Goal: Transaction & Acquisition: Subscribe to service/newsletter

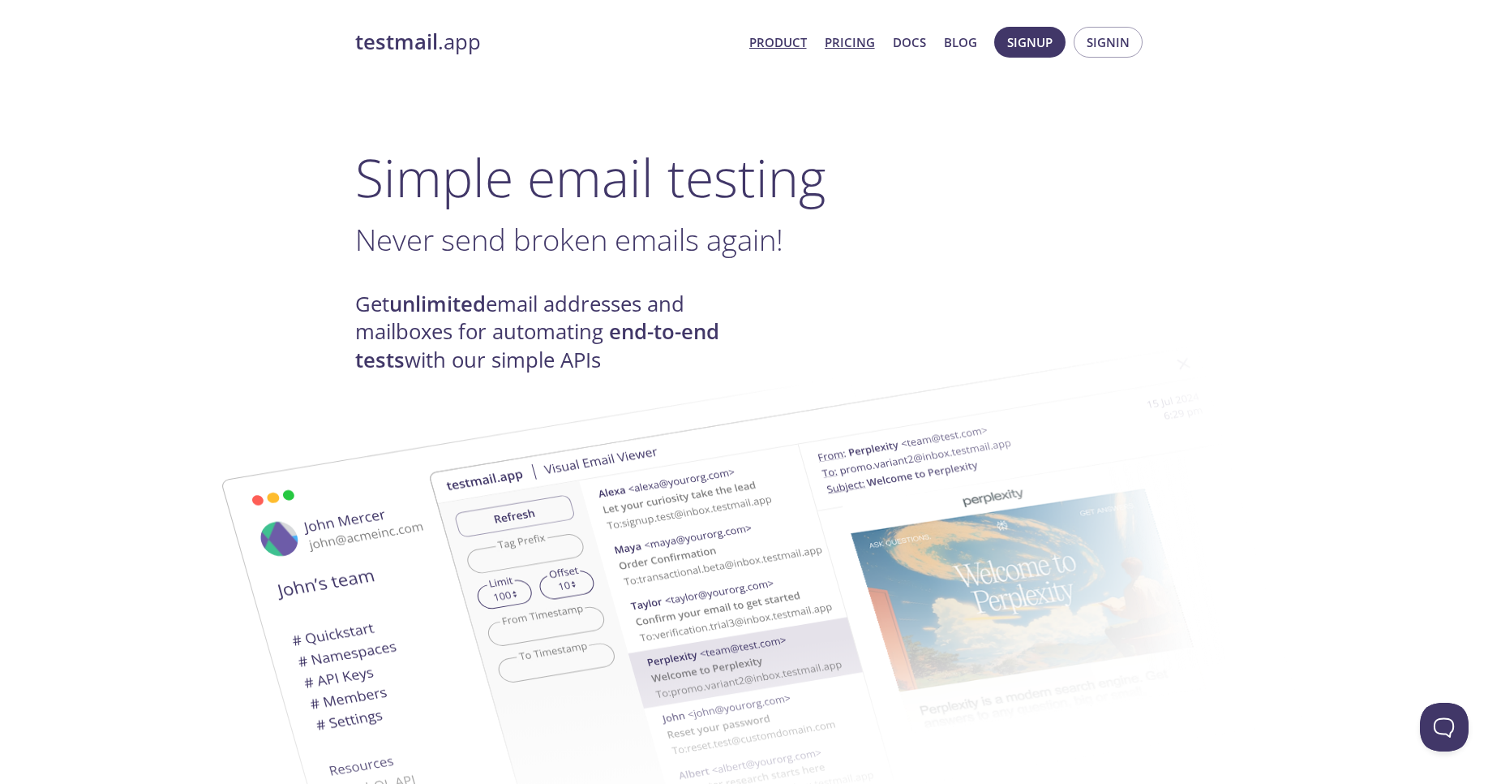
click at [851, 45] on link "Pricing" at bounding box center [850, 42] width 50 height 21
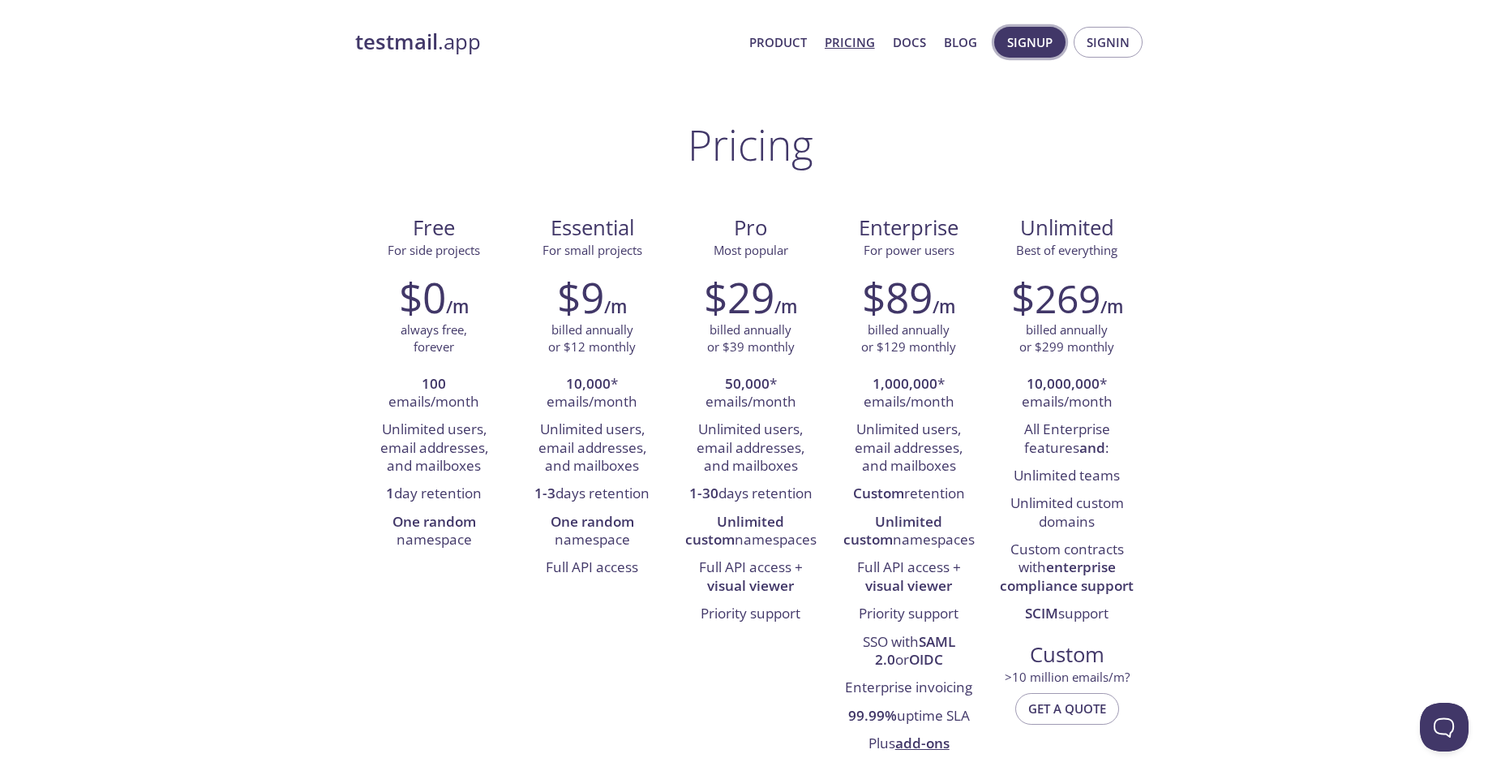
click at [1009, 39] on span "Signup" at bounding box center [1029, 42] width 45 height 21
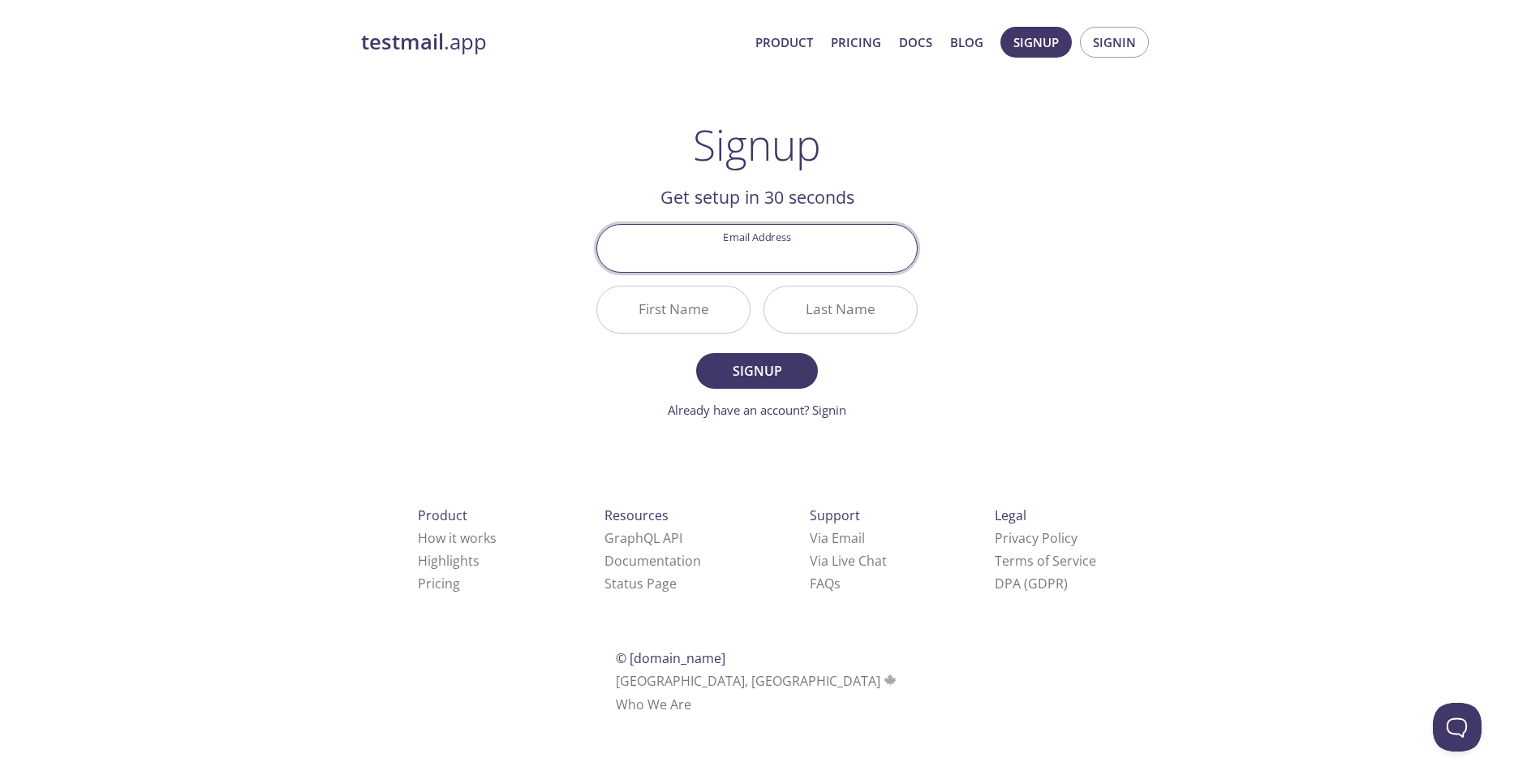
click at [764, 256] on input "Email Address" at bounding box center [757, 248] width 320 height 46
drag, startPoint x: 762, startPoint y: 257, endPoint x: 913, endPoint y: 308, distance: 159.3
click at [761, 258] on input "[EMAIL_ADDRESS][DOMAIN_NAME]" at bounding box center [757, 248] width 320 height 46
type input "[EMAIL_ADDRESS][DOMAIN_NAME]"
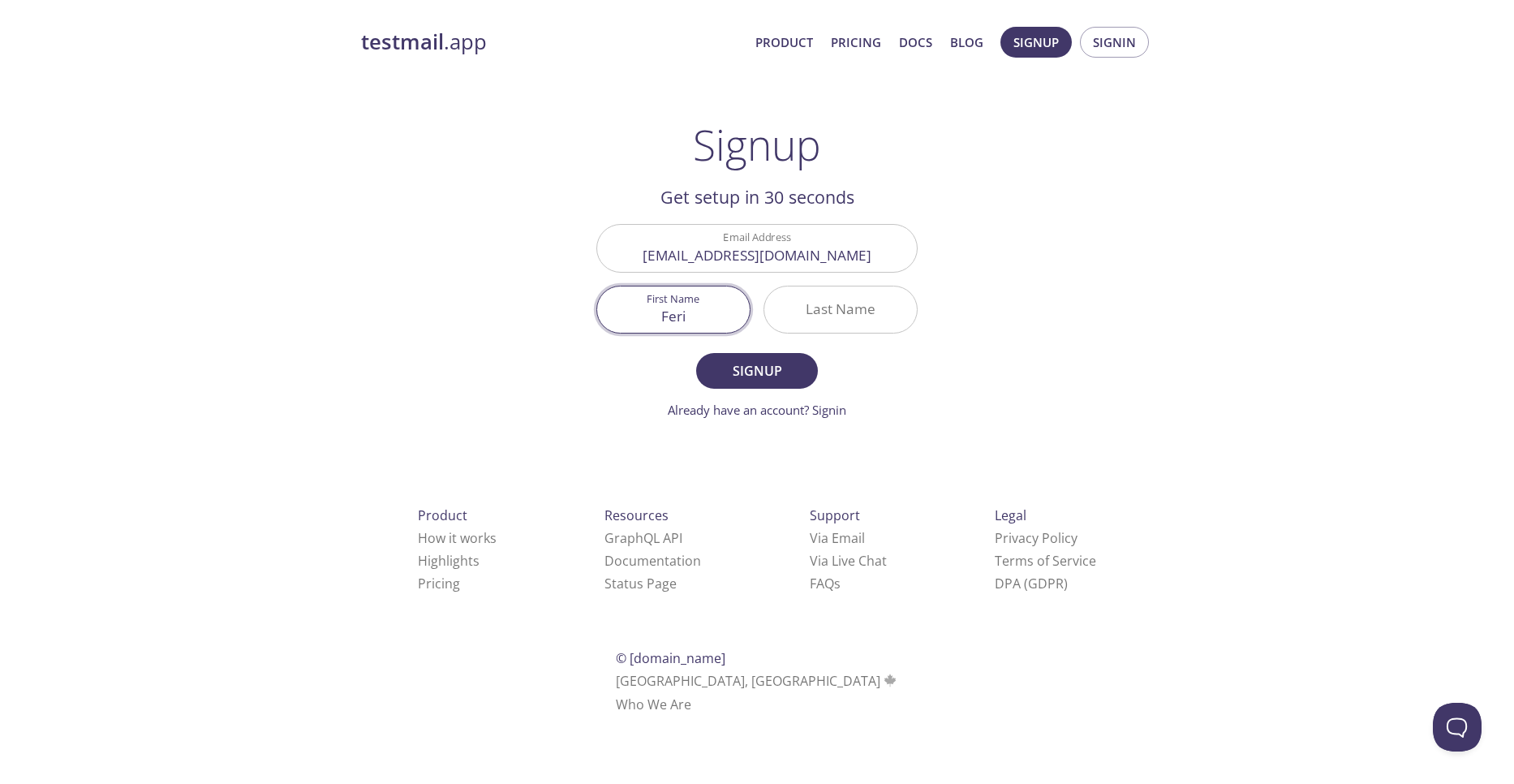
type input "Feri"
type input "Dev"
click at [758, 366] on span "Signup" at bounding box center [757, 370] width 86 height 23
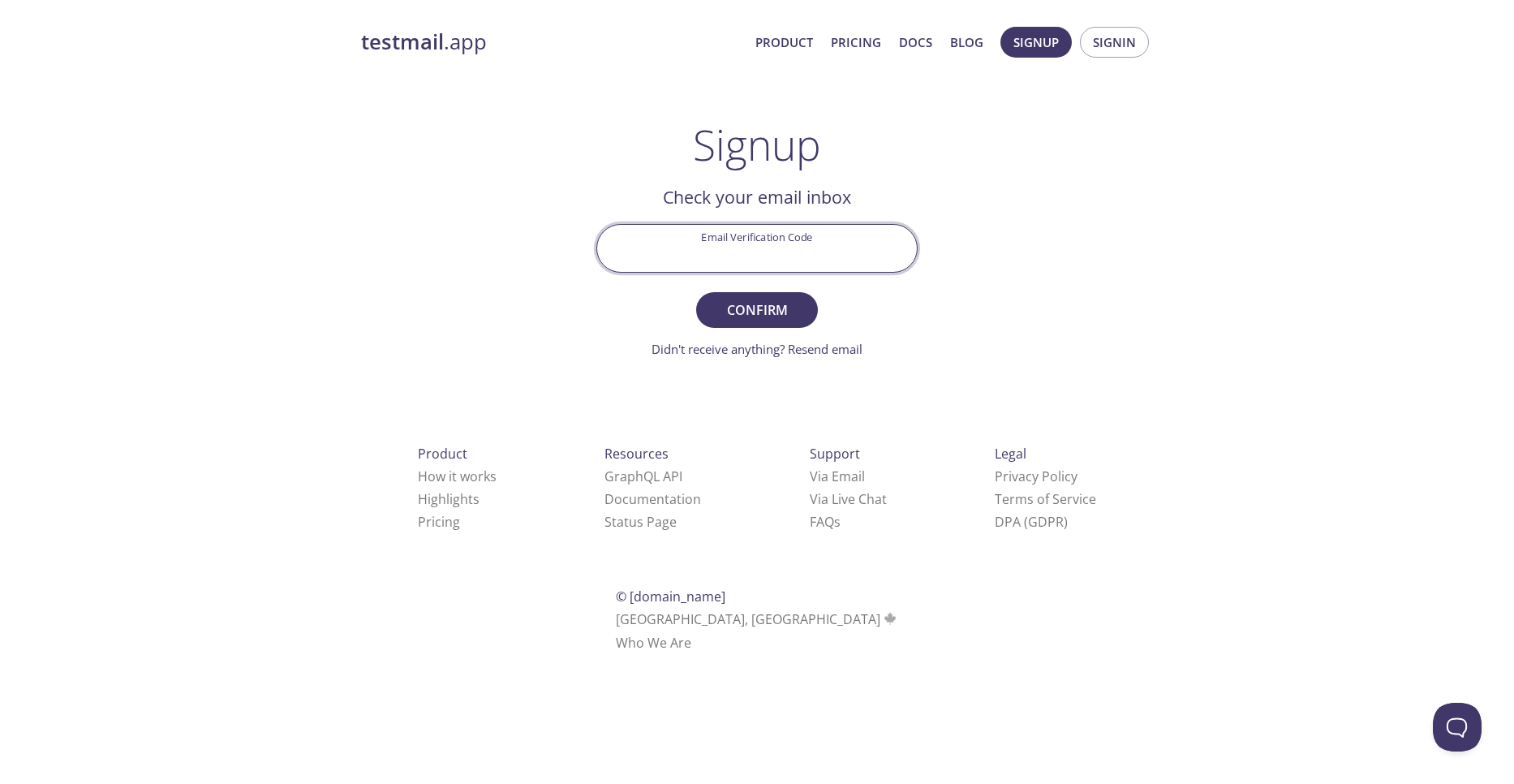
click at [762, 253] on input "Email Verification Code" at bounding box center [757, 248] width 320 height 46
paste input "HQTMSRB"
type input "HQTMSRB"
click at [771, 316] on span "Confirm" at bounding box center [757, 309] width 86 height 23
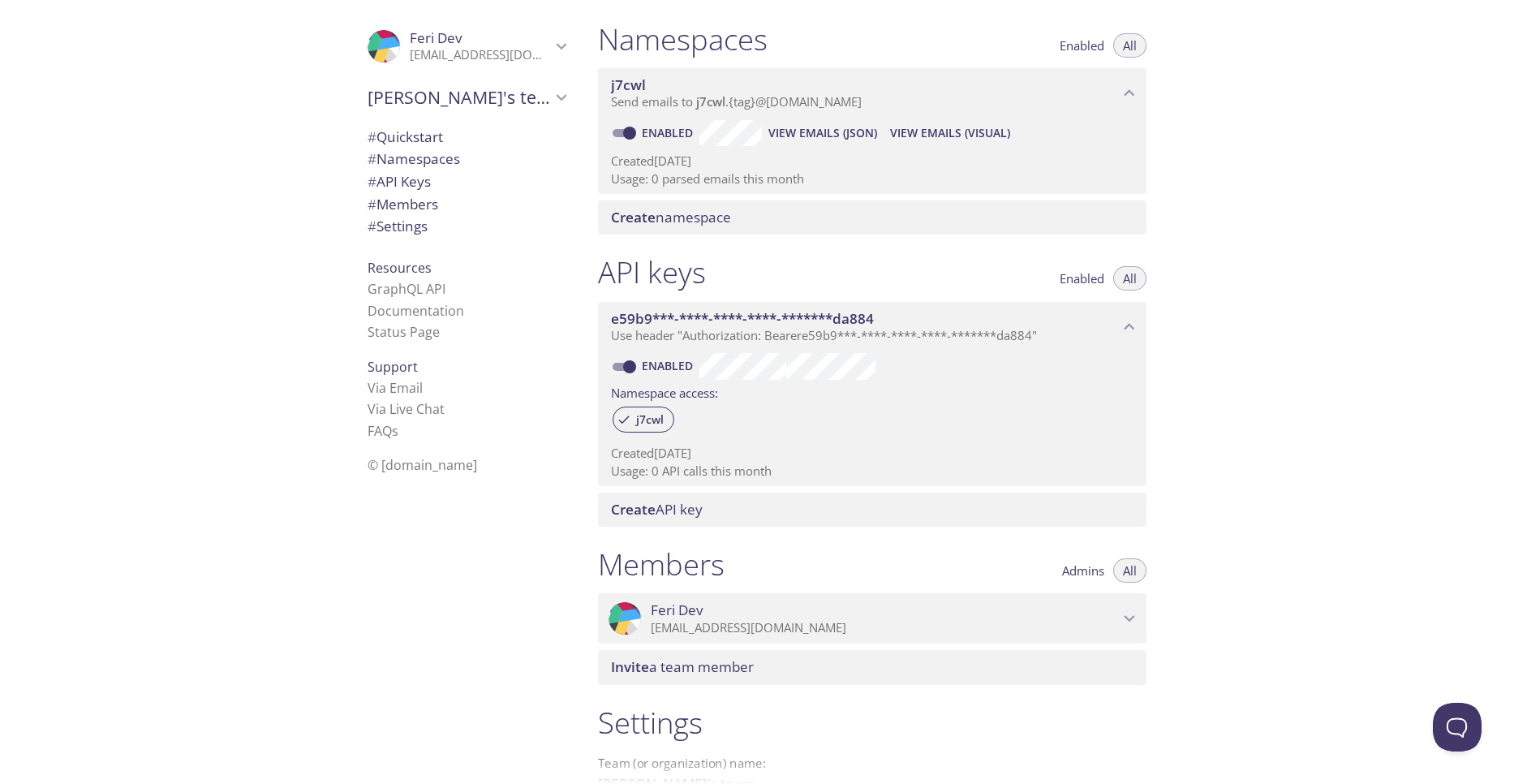
scroll to position [175, 0]
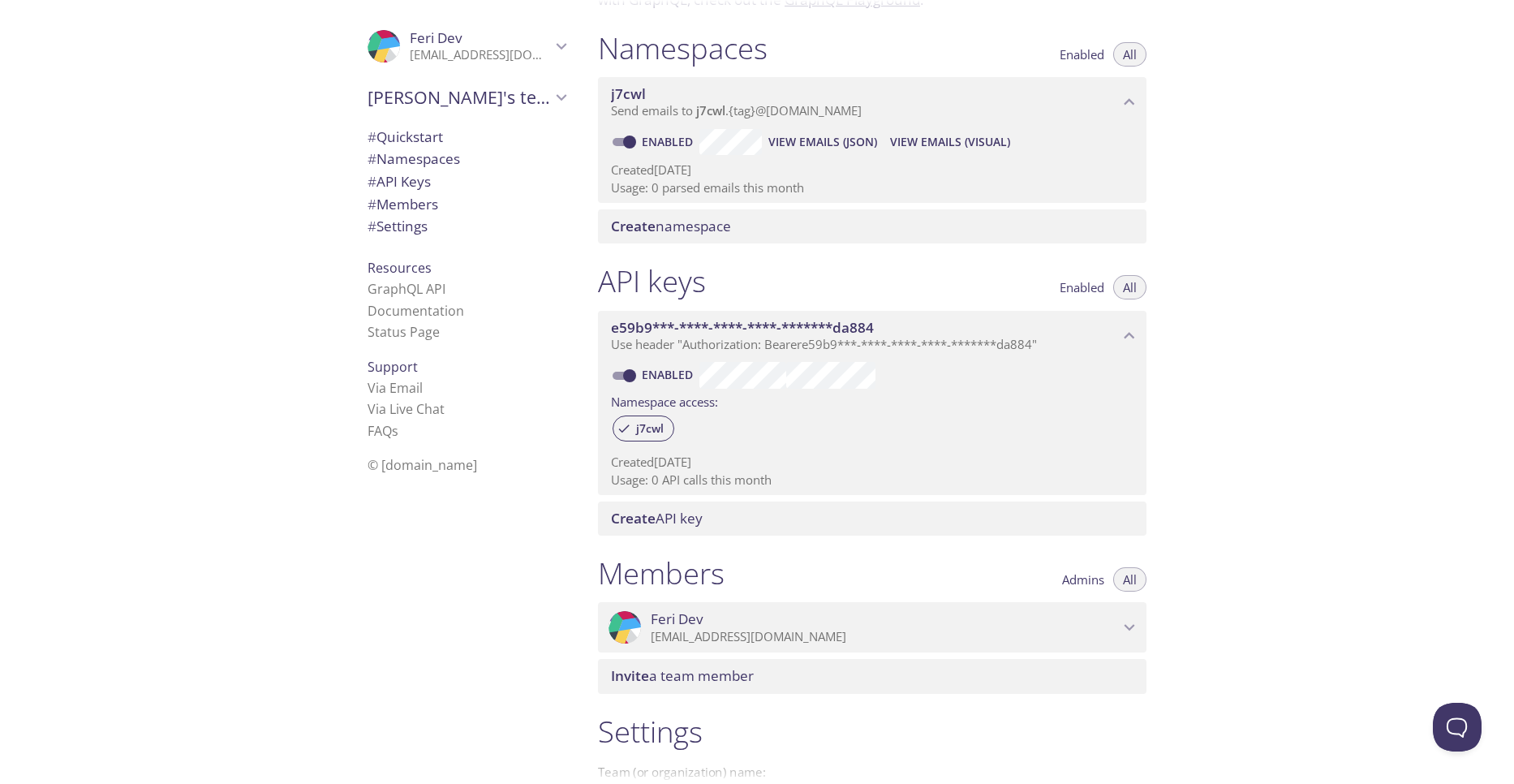
click at [400, 222] on span "# Settings" at bounding box center [397, 226] width 60 height 19
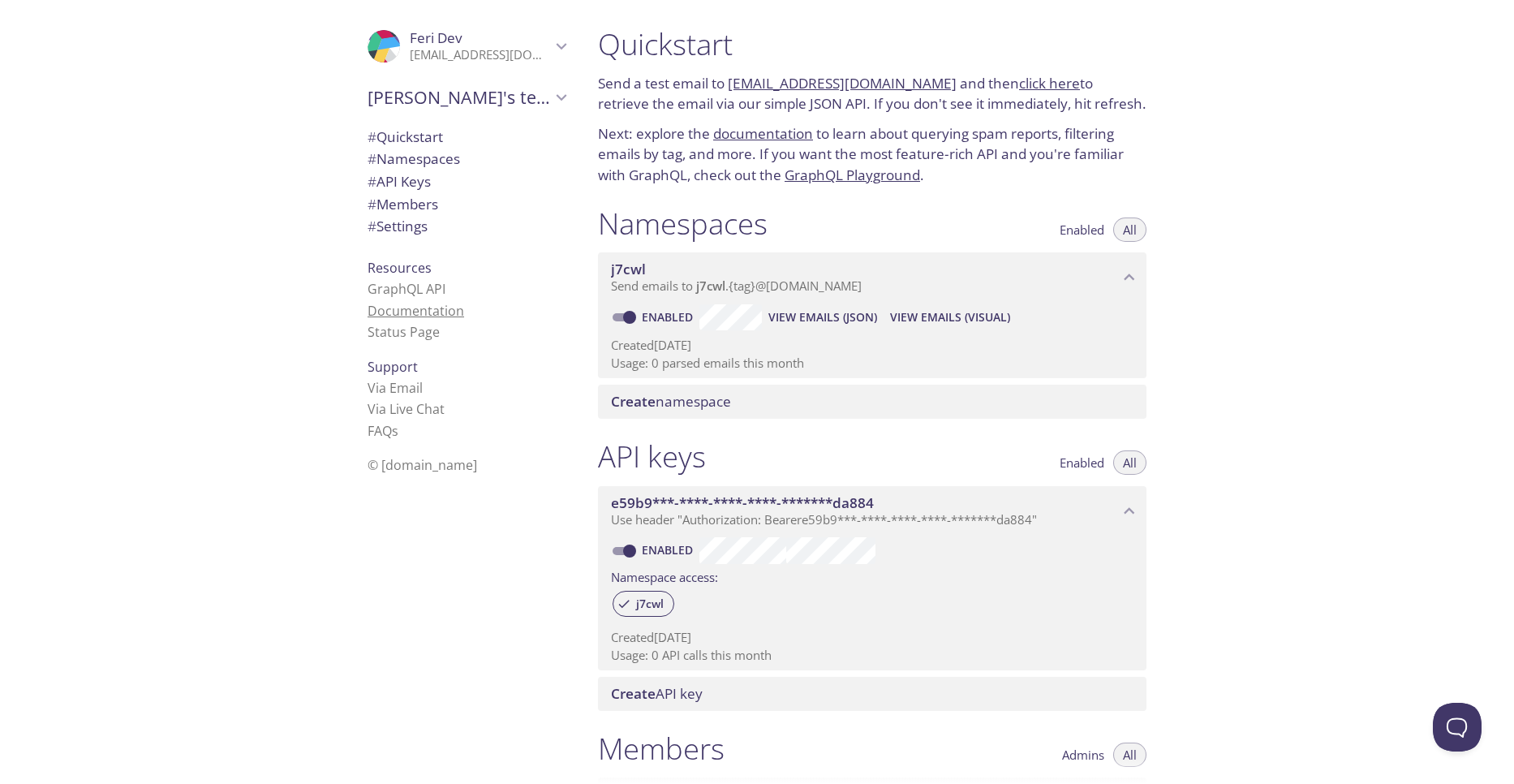
click at [399, 306] on link "Documentation" at bounding box center [415, 311] width 97 height 18
click at [534, 95] on span "[PERSON_NAME]'s team" at bounding box center [458, 97] width 183 height 23
click at [399, 178] on span "# Quickstart" at bounding box center [404, 174] width 75 height 19
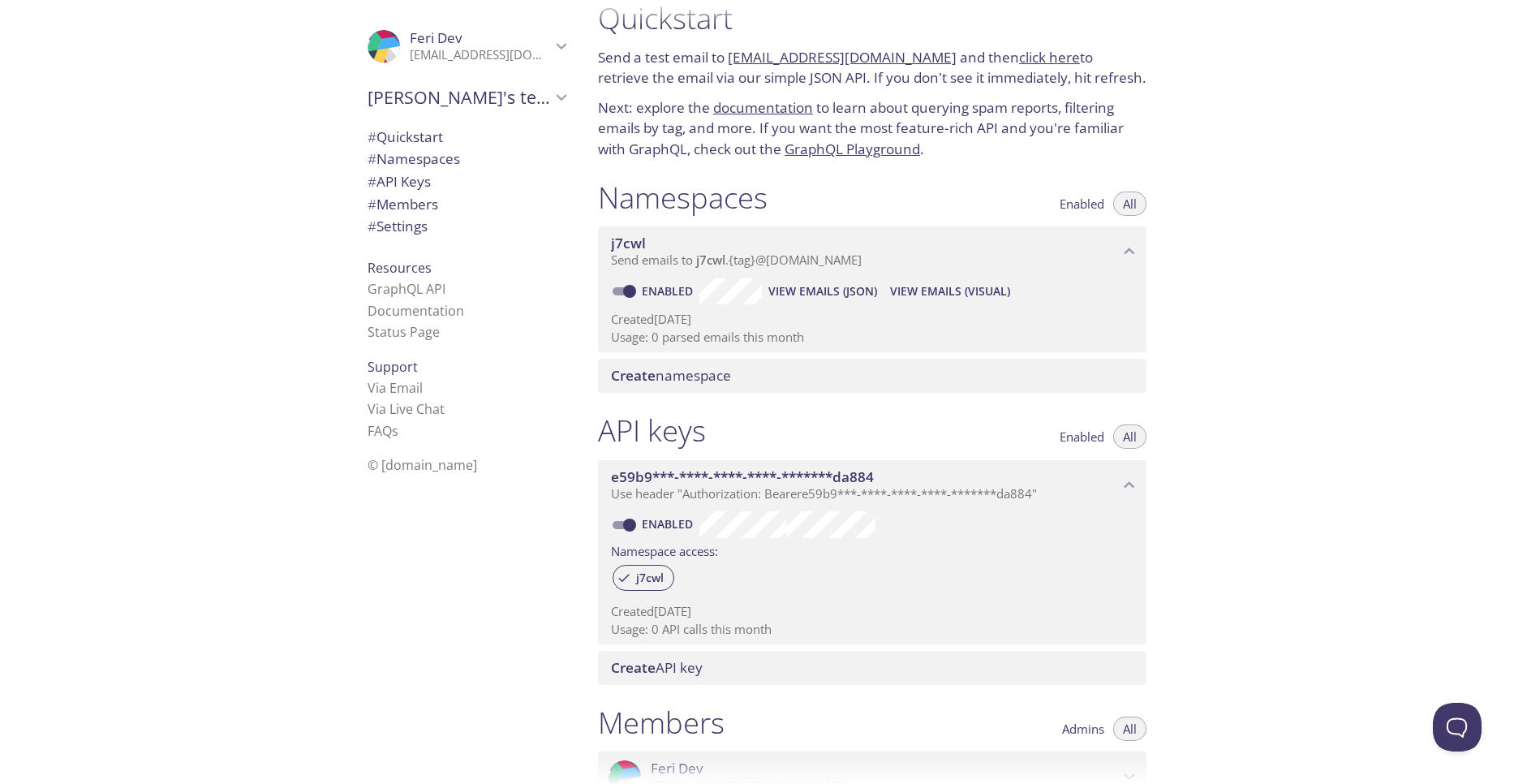
click at [419, 161] on span "# Namespaces" at bounding box center [413, 158] width 92 height 19
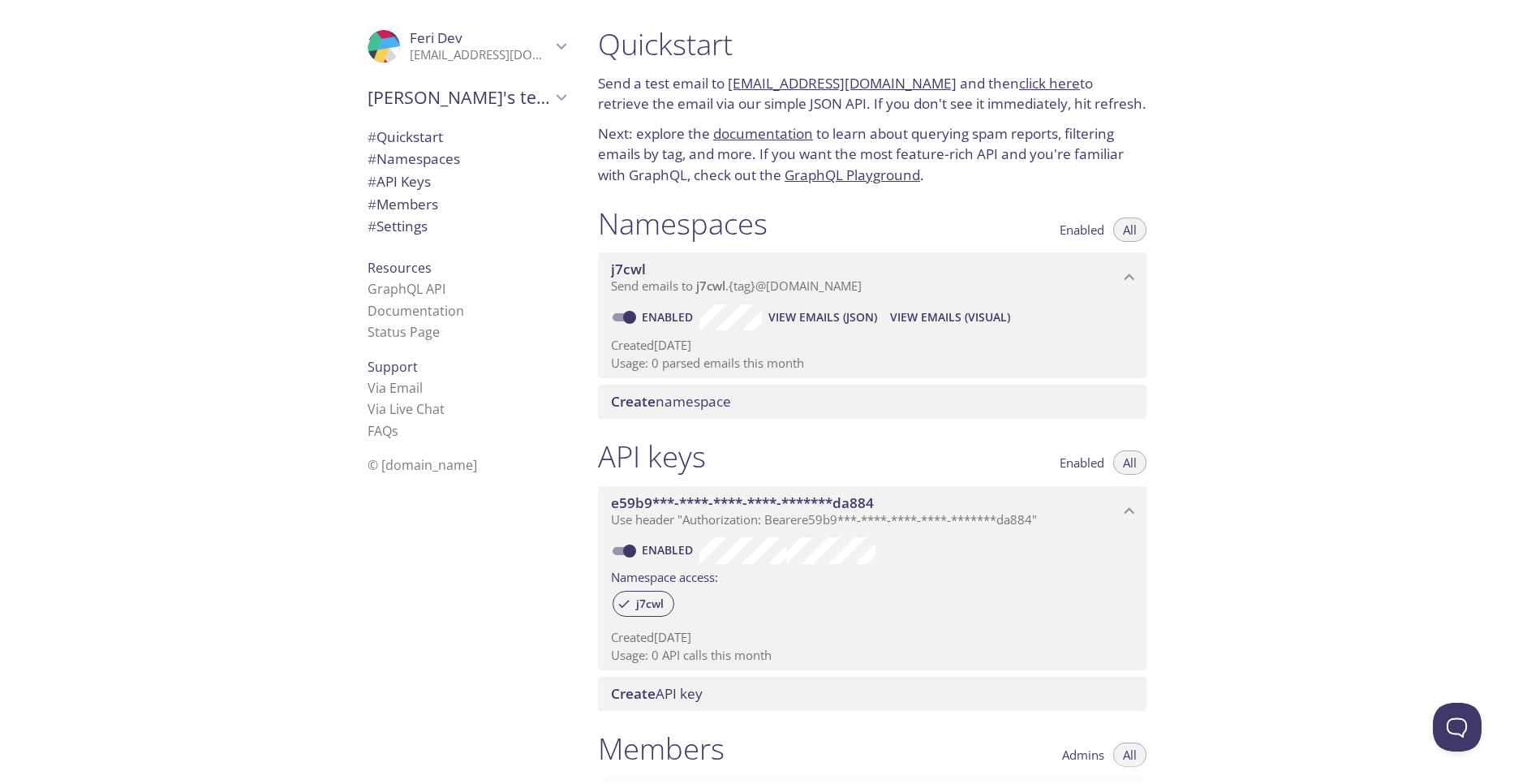
click at [952, 318] on span "View Emails (Visual)" at bounding box center [950, 316] width 120 height 19
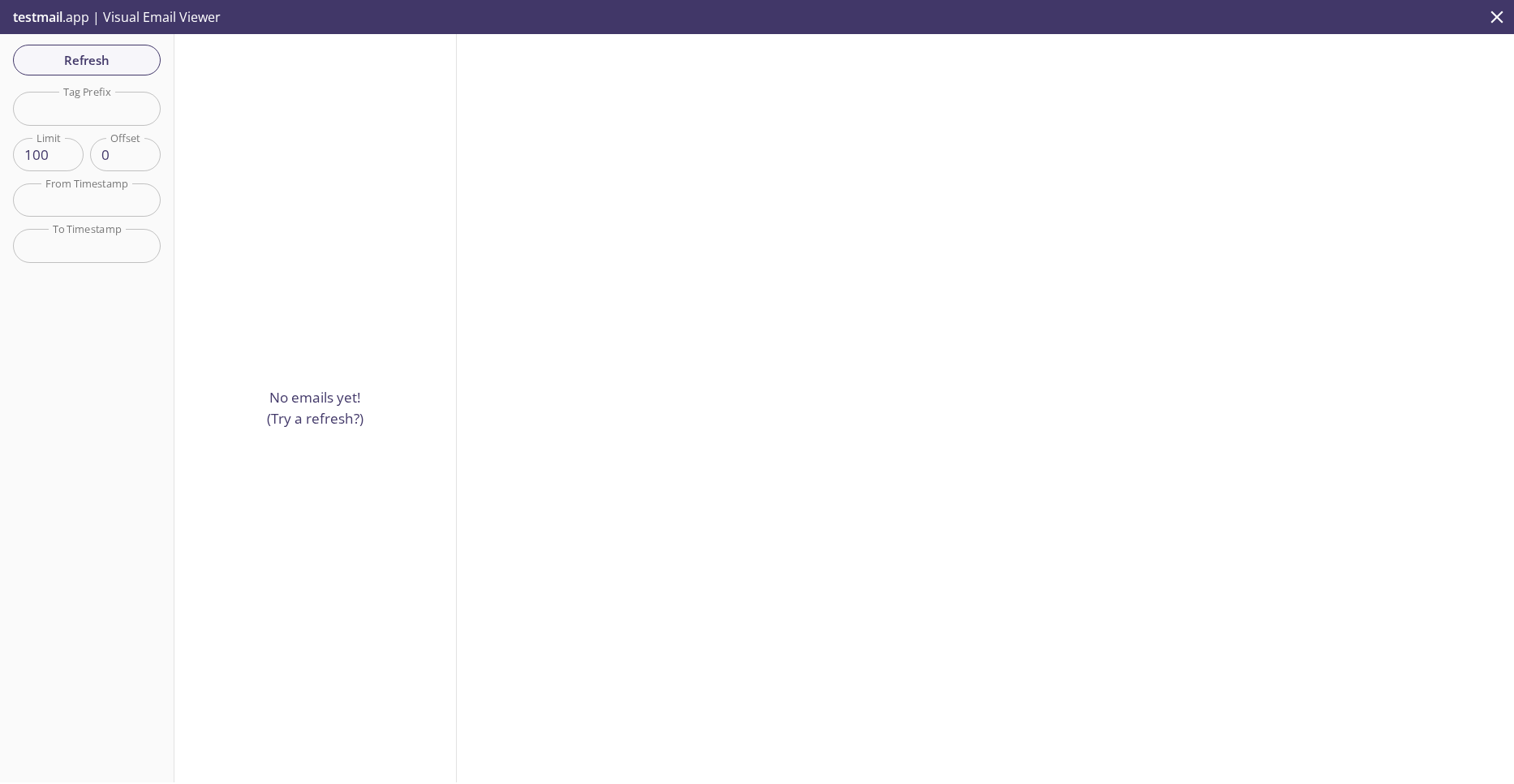
click at [294, 148] on div "No emails yet! (Try a refresh?)" at bounding box center [315, 408] width 282 height 748
click at [1491, 20] on icon "close" at bounding box center [1496, 16] width 21 height 21
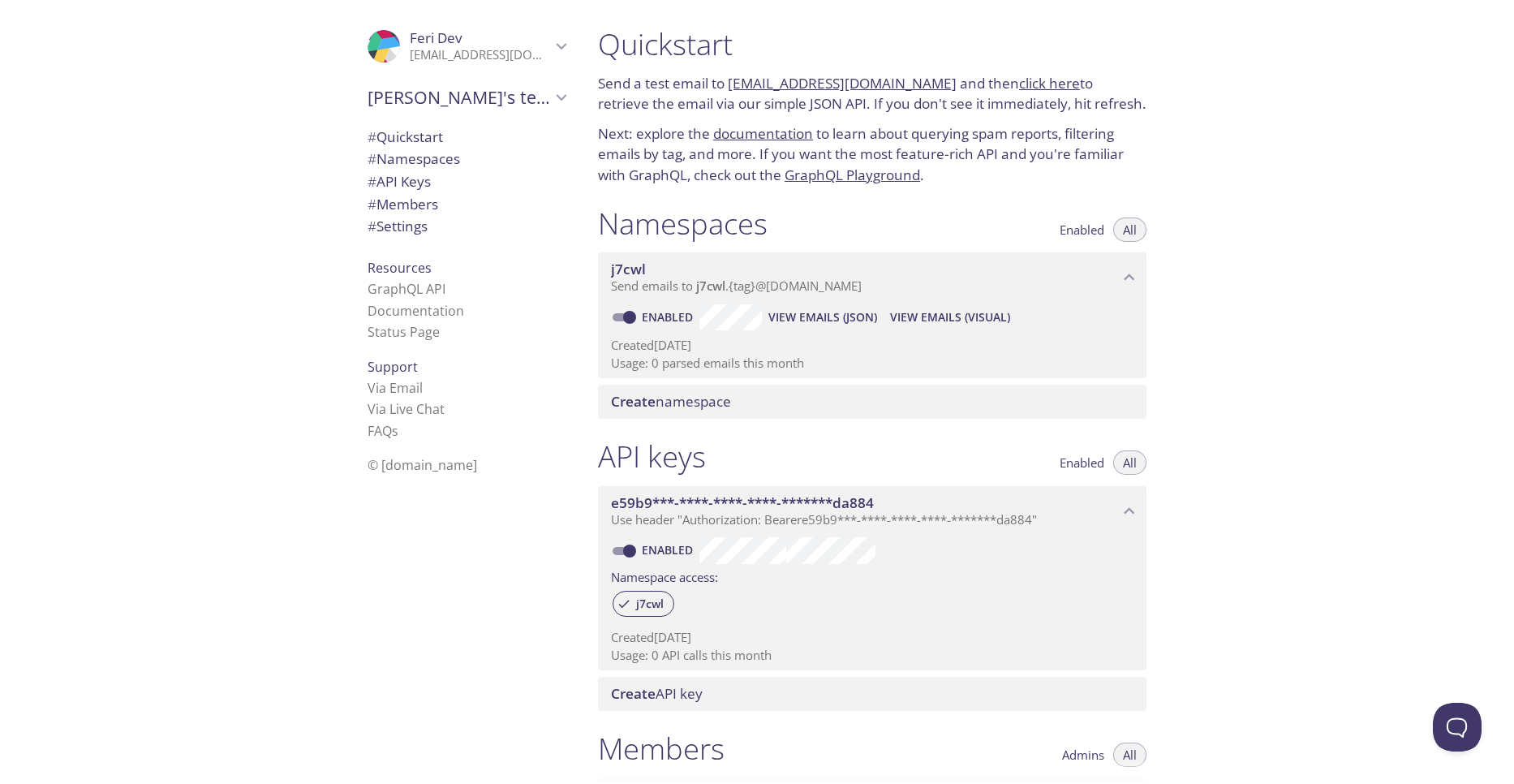
click at [664, 404] on span "Create namespace" at bounding box center [671, 401] width 120 height 19
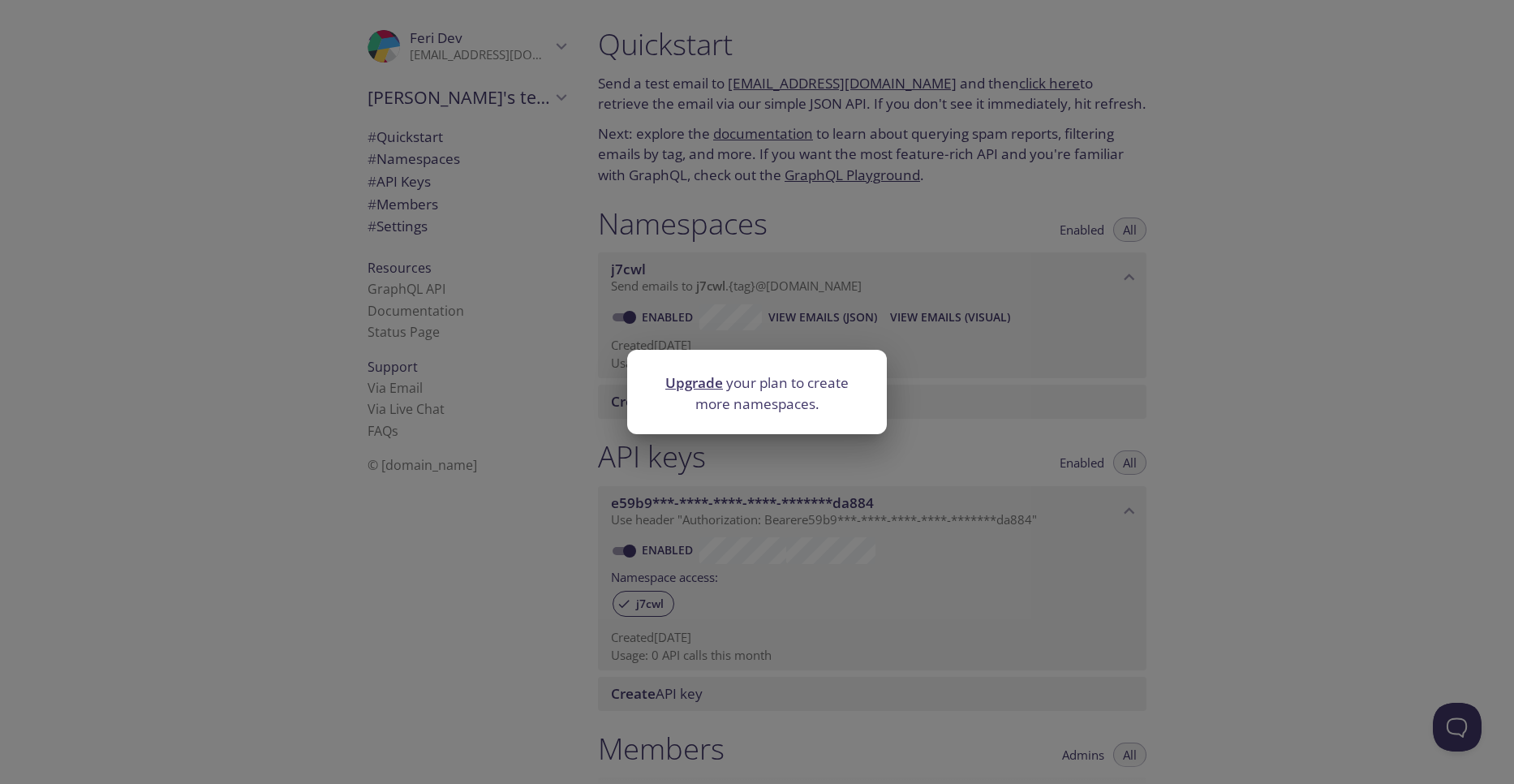
click at [1024, 407] on div "Upgrade your plan to create more namespaces." at bounding box center [757, 392] width 1514 height 784
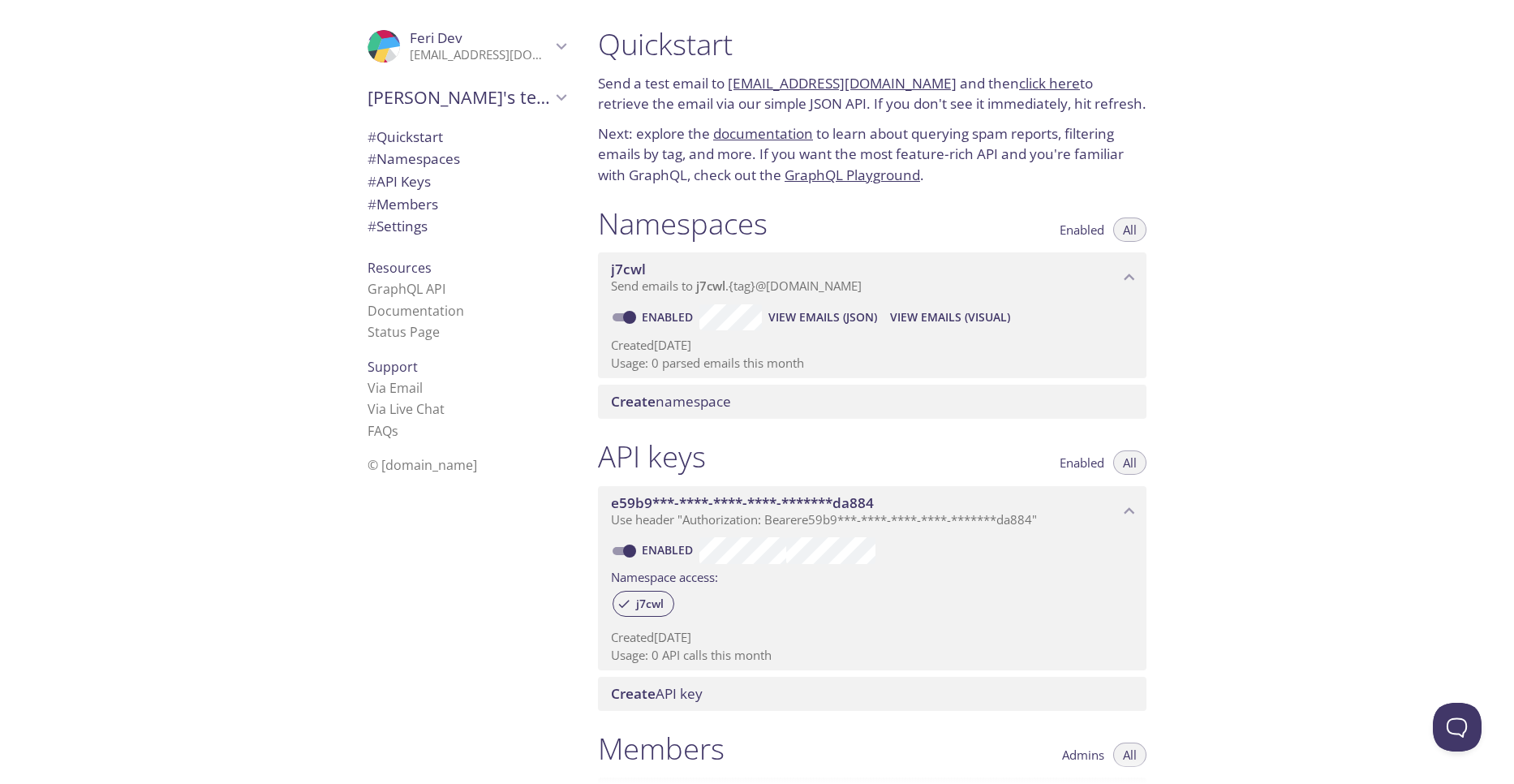
drag, startPoint x: 909, startPoint y: 289, endPoint x: 743, endPoint y: 357, distance: 179.7
click at [733, 351] on div "j7cwl Send emails to j7cwl . {tag} @[DOMAIN_NAME] Enabled View Emails (JSON) Vi…" at bounding box center [872, 315] width 548 height 126
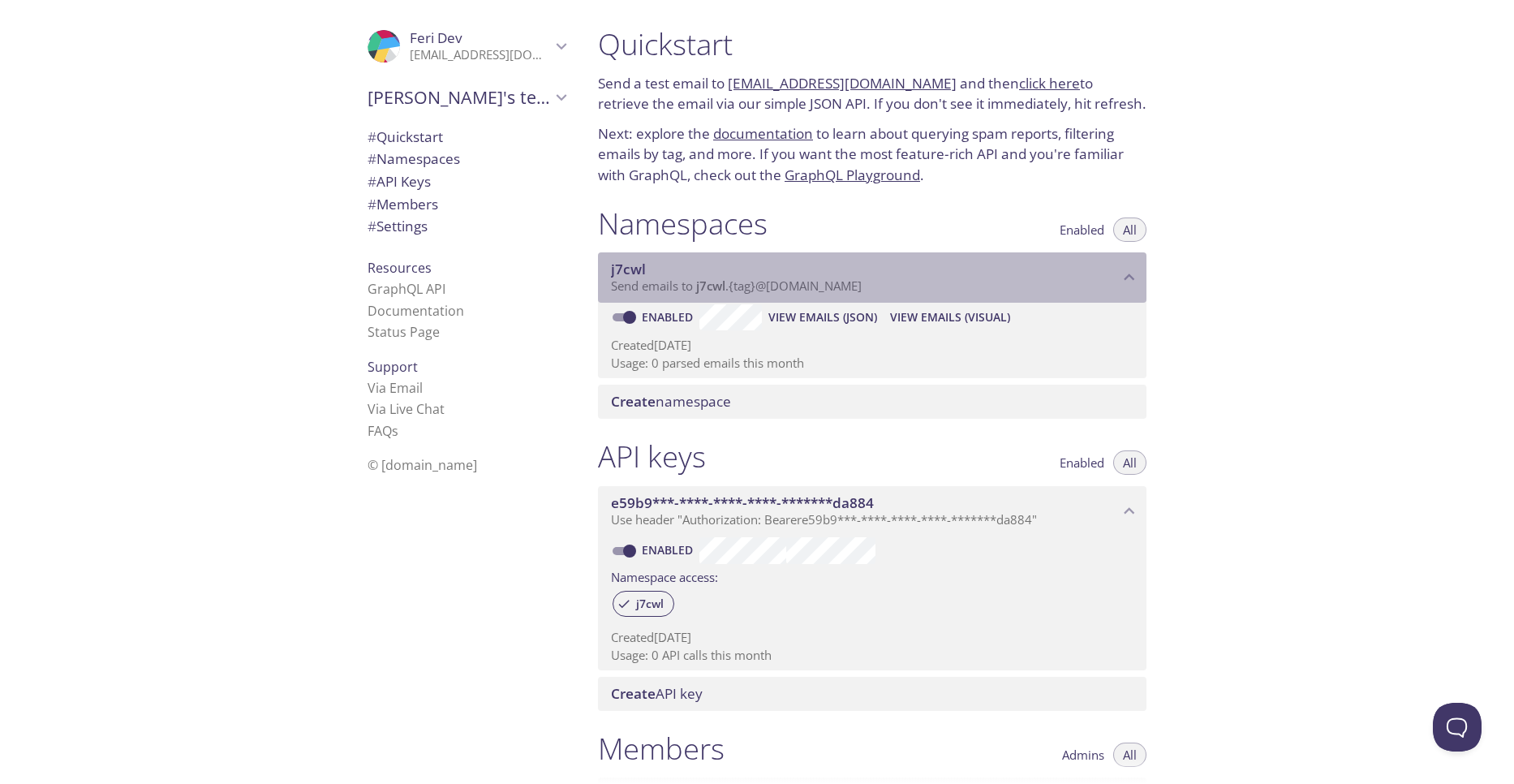
click at [789, 287] on span "Send emails to j7cwl . {tag} @[DOMAIN_NAME]" at bounding box center [736, 285] width 251 height 16
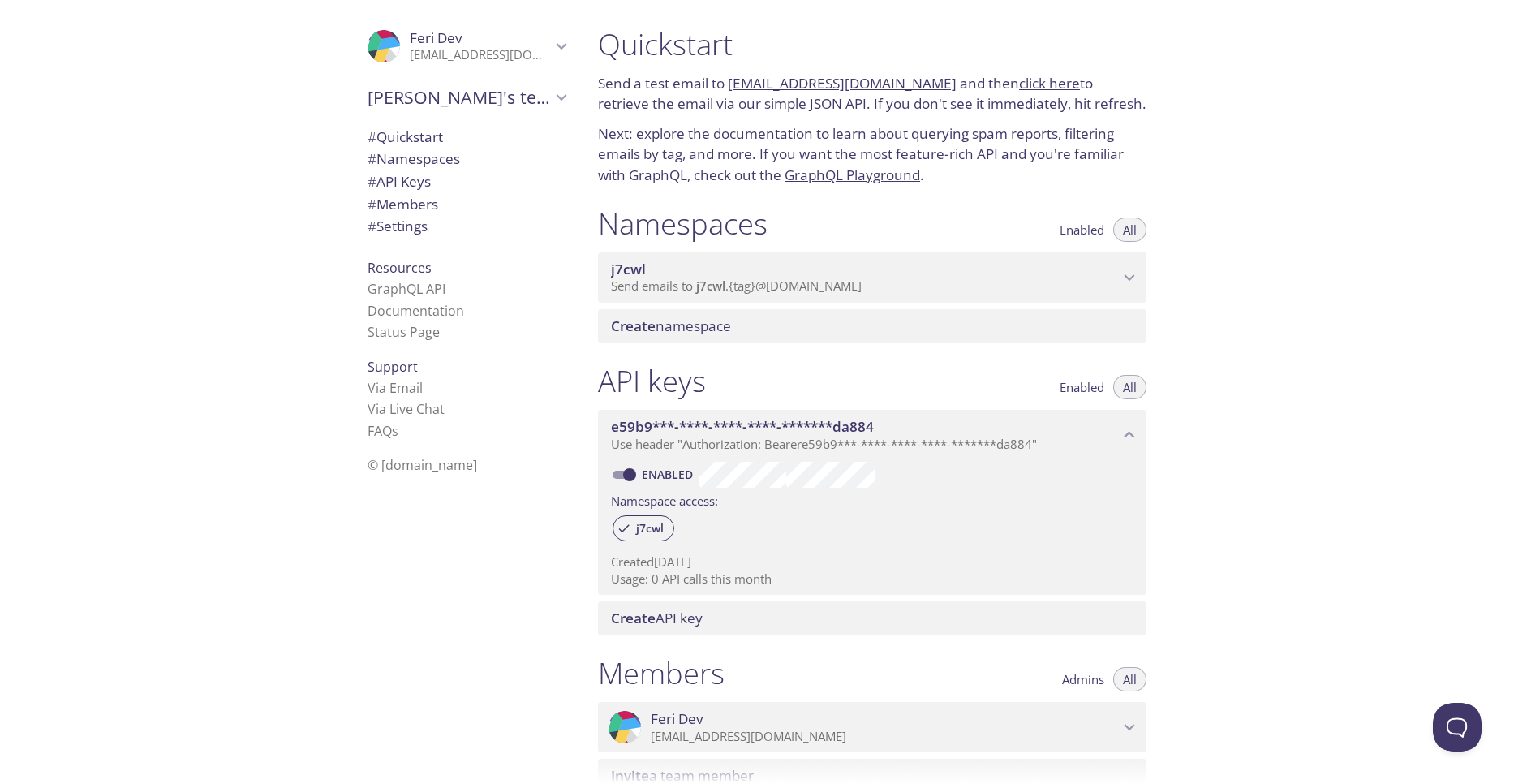
click at [789, 287] on span "Send emails to j7cwl . {tag} @[DOMAIN_NAME]" at bounding box center [736, 285] width 251 height 16
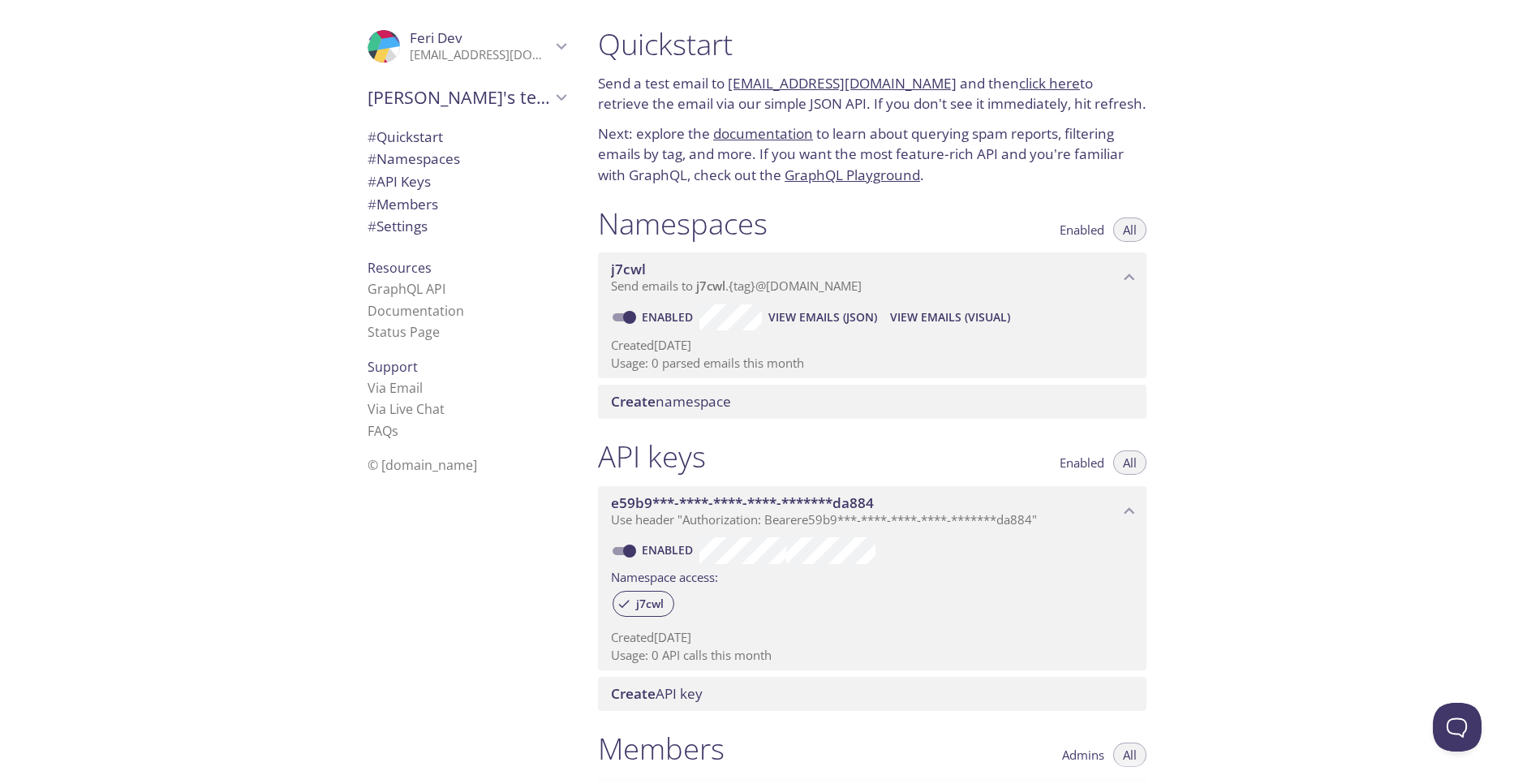
click at [1025, 87] on link "click here" at bounding box center [1049, 83] width 61 height 19
click at [921, 322] on span "View Emails (Visual)" at bounding box center [950, 316] width 120 height 19
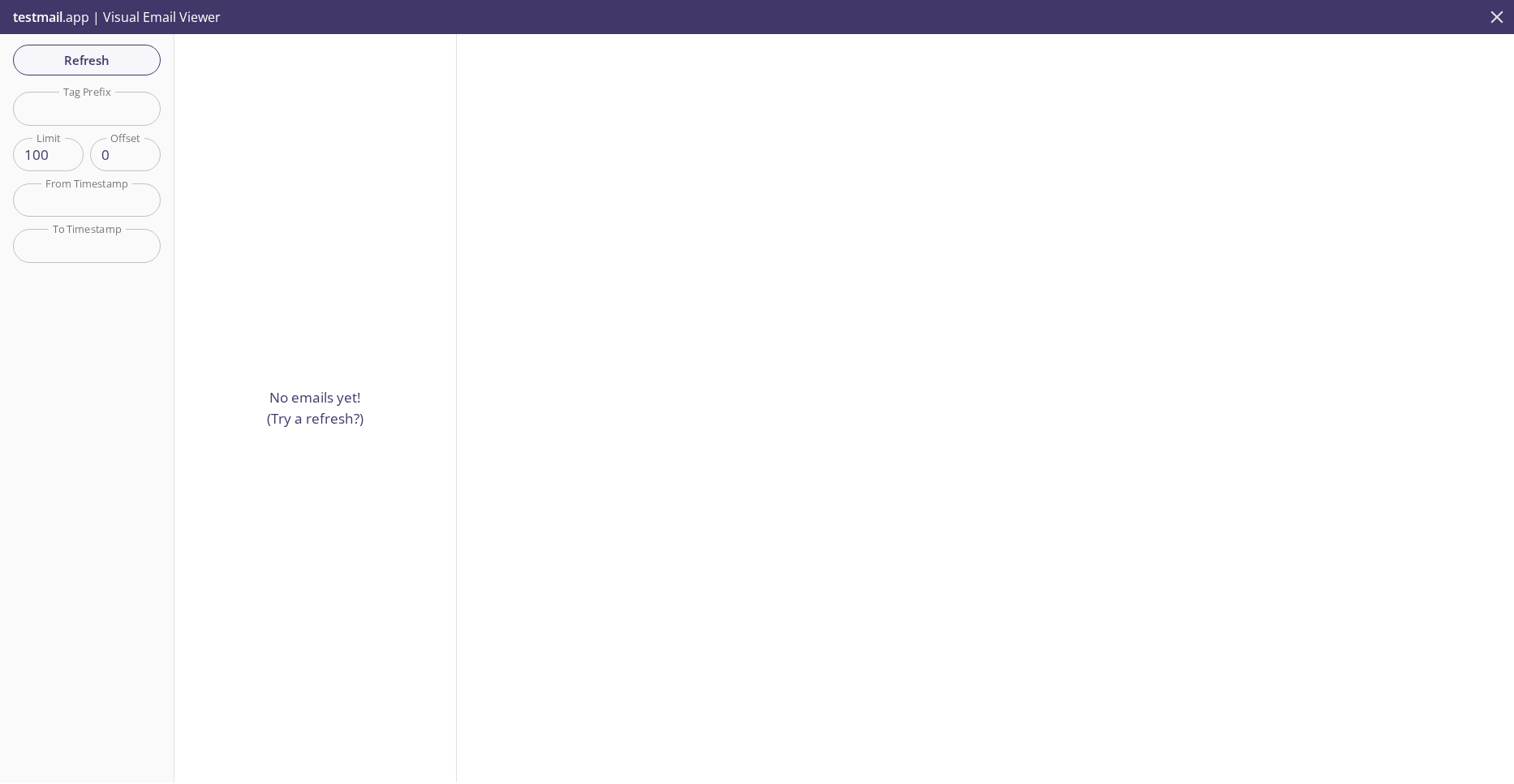
click at [1499, 23] on icon "close" at bounding box center [1496, 16] width 21 height 21
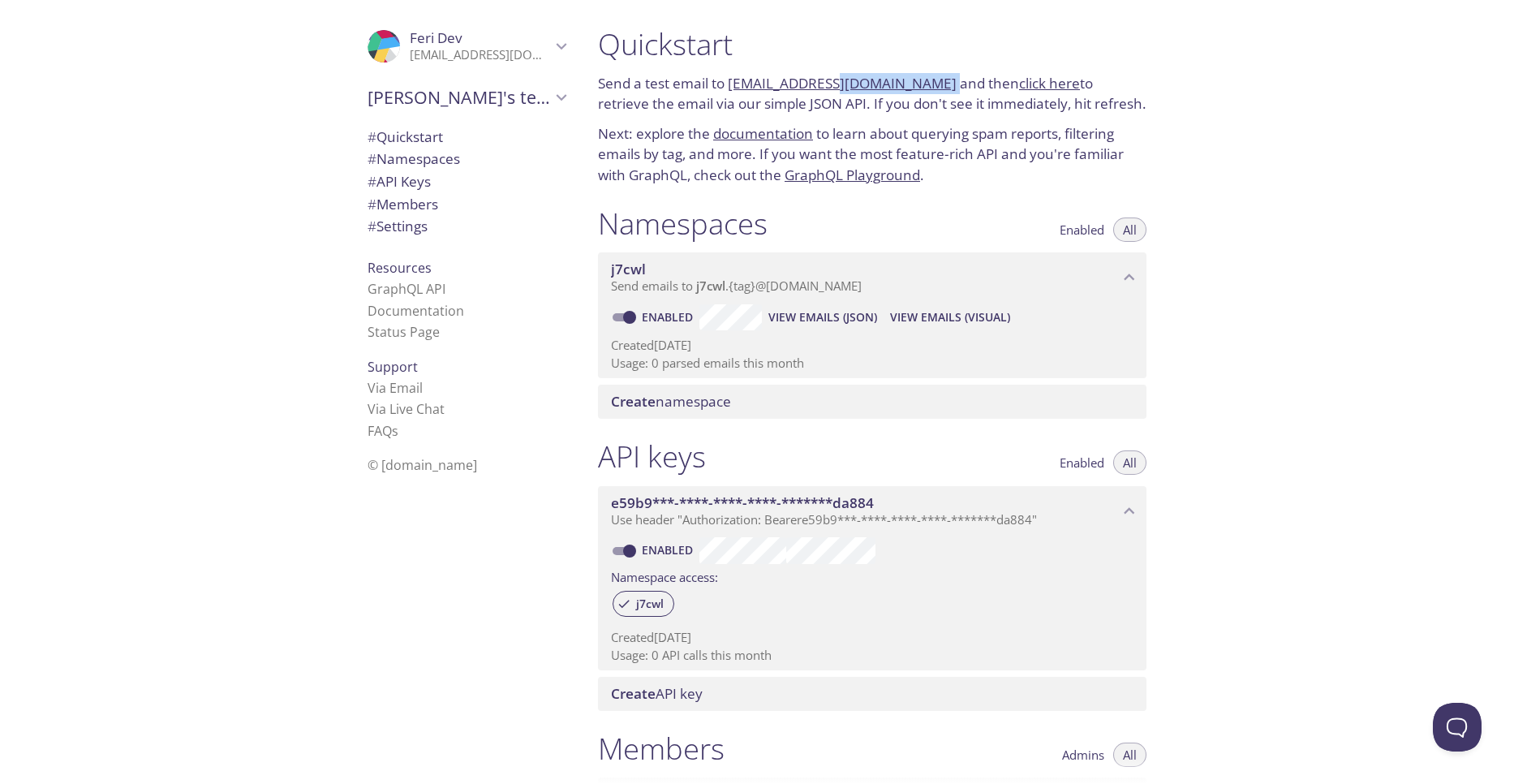
drag, startPoint x: 924, startPoint y: 89, endPoint x: 821, endPoint y: 89, distance: 103.0
click at [821, 89] on p "Send a test email to [EMAIL_ADDRESS][DOMAIN_NAME] and then click here to retrie…" at bounding box center [872, 93] width 548 height 41
click at [908, 117] on div "Quickstart Send a test email to [EMAIL_ADDRESS][DOMAIN_NAME] and then click her…" at bounding box center [872, 105] width 574 height 179
drag, startPoint x: 923, startPoint y: 85, endPoint x: 730, endPoint y: 83, distance: 193.1
click at [730, 83] on p "Send a test email to [EMAIL_ADDRESS][DOMAIN_NAME] and then click here to retrie…" at bounding box center [872, 93] width 548 height 41
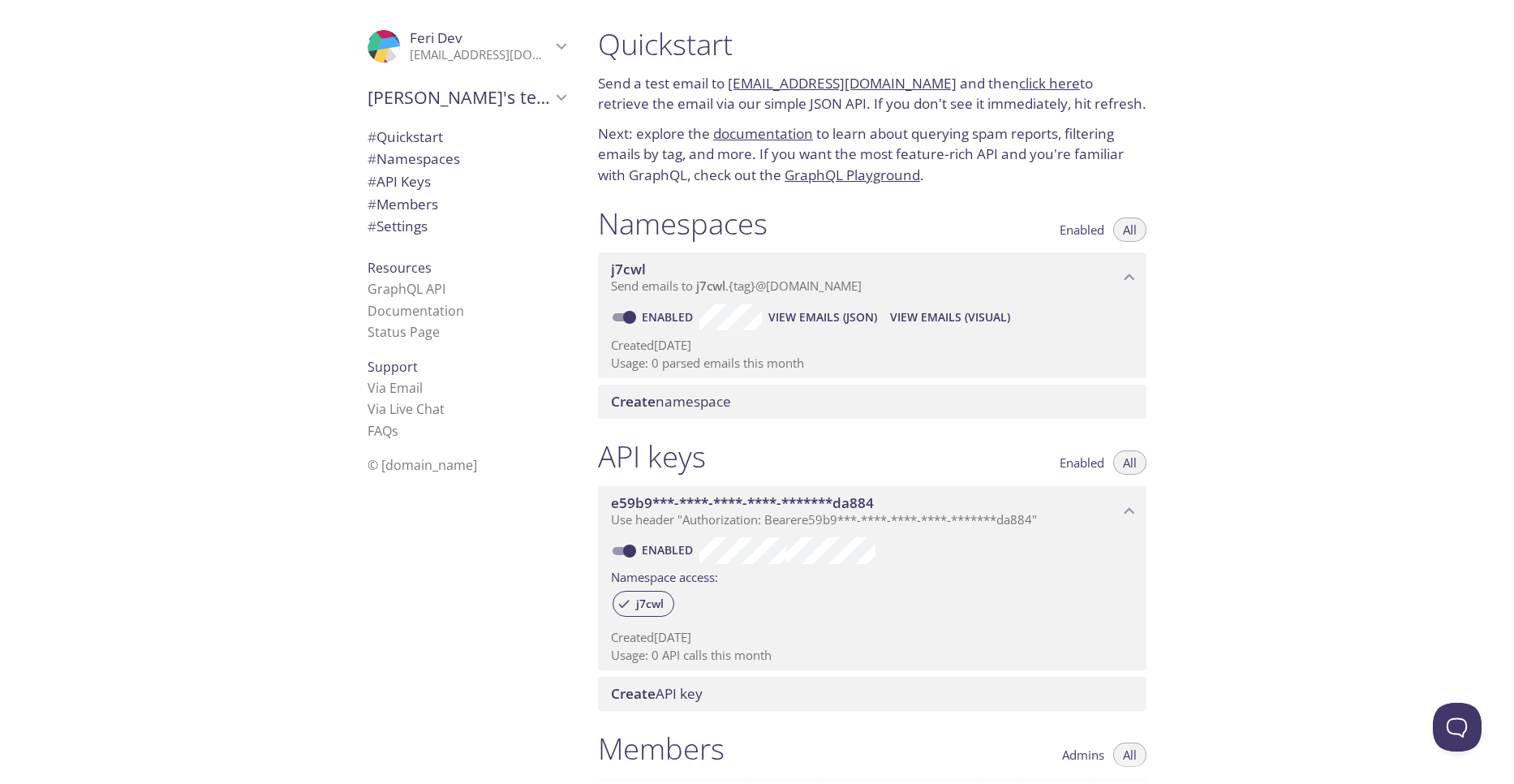
copy link "[EMAIL_ADDRESS][DOMAIN_NAME]"
